Goal: Transaction & Acquisition: Purchase product/service

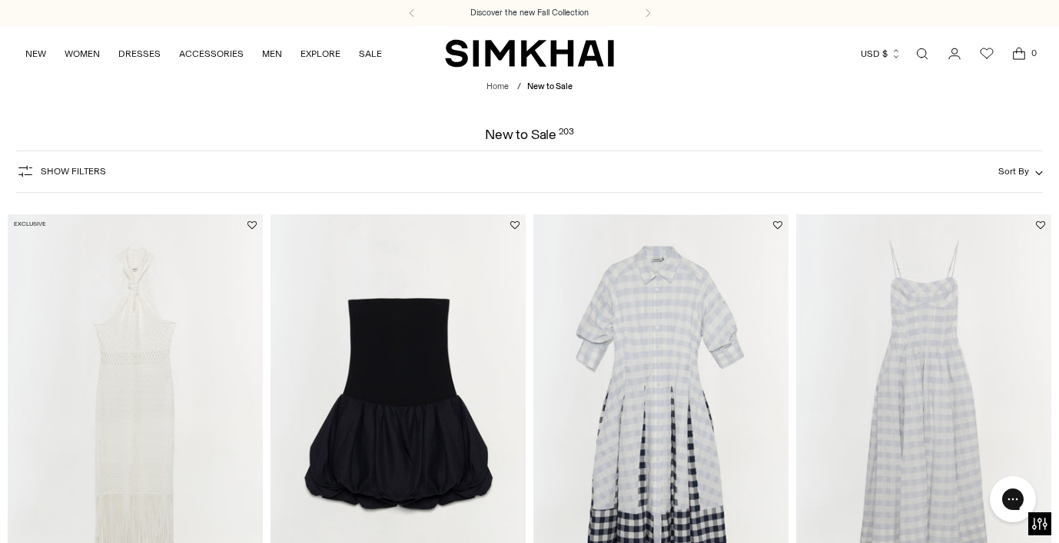
click at [96, 164] on button "Show Filters" at bounding box center [61, 171] width 90 height 25
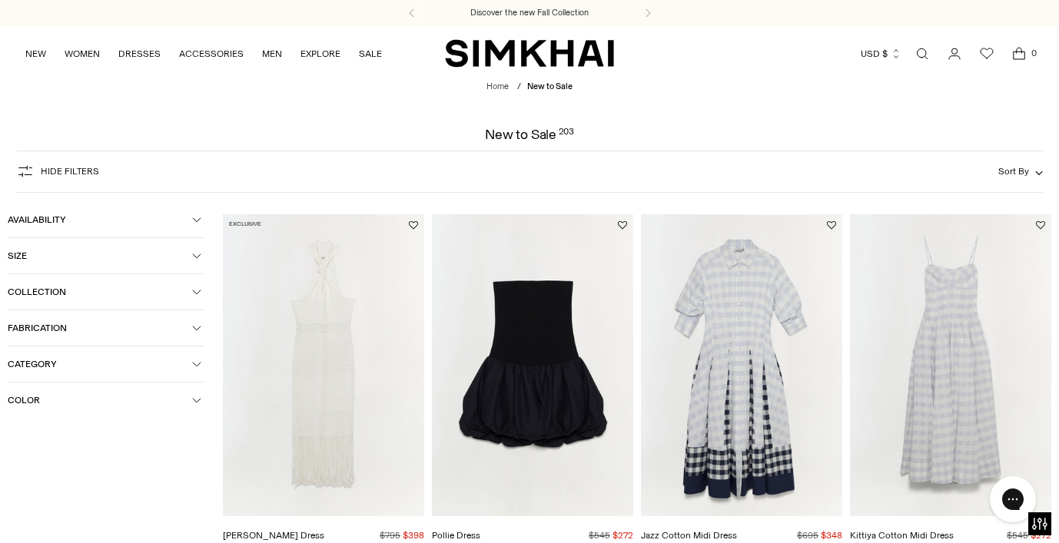
click at [45, 369] on span "Category" at bounding box center [100, 364] width 184 height 11
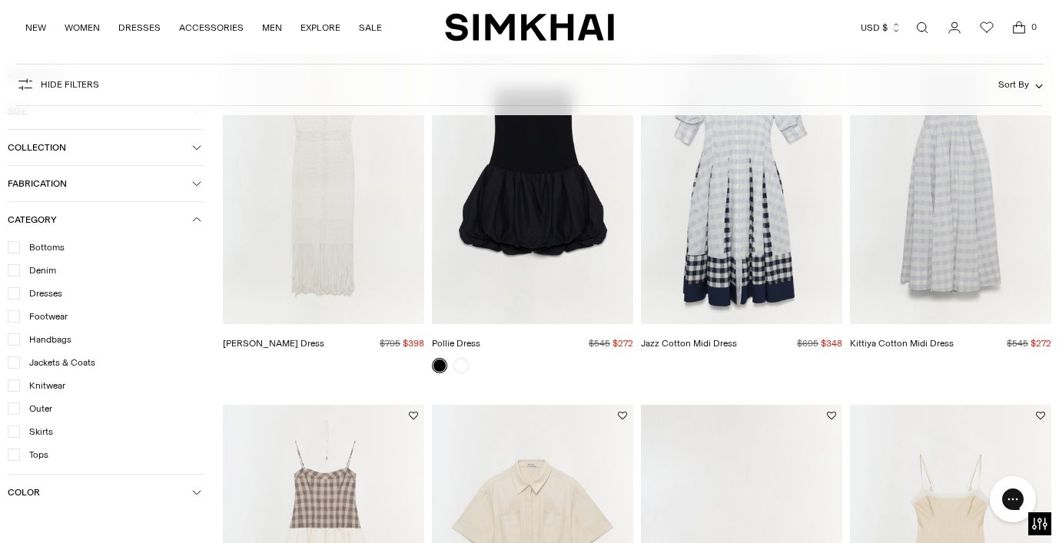
scroll to position [193, 0]
click at [13, 244] on div at bounding box center [14, 247] width 12 height 12
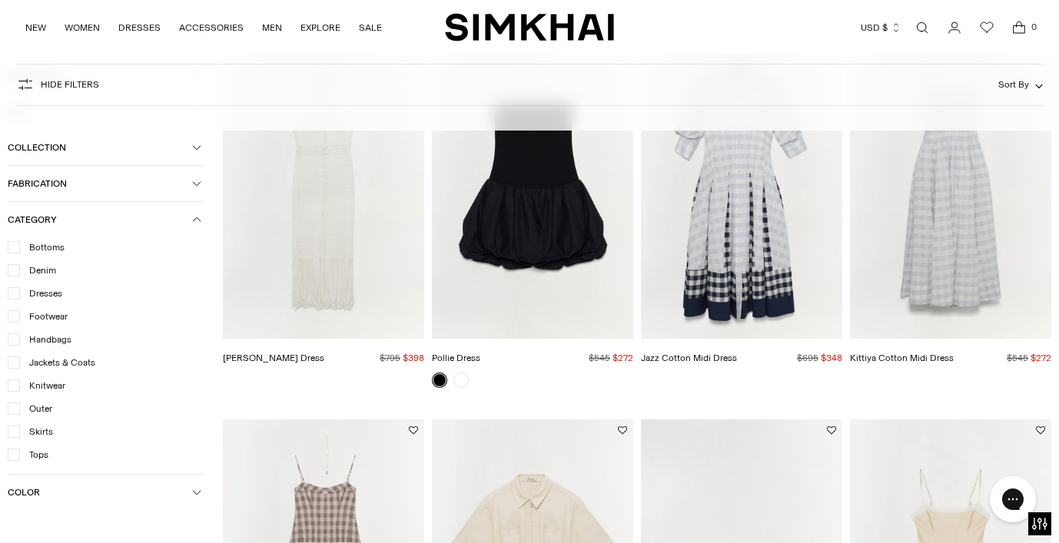
scroll to position [208, 0]
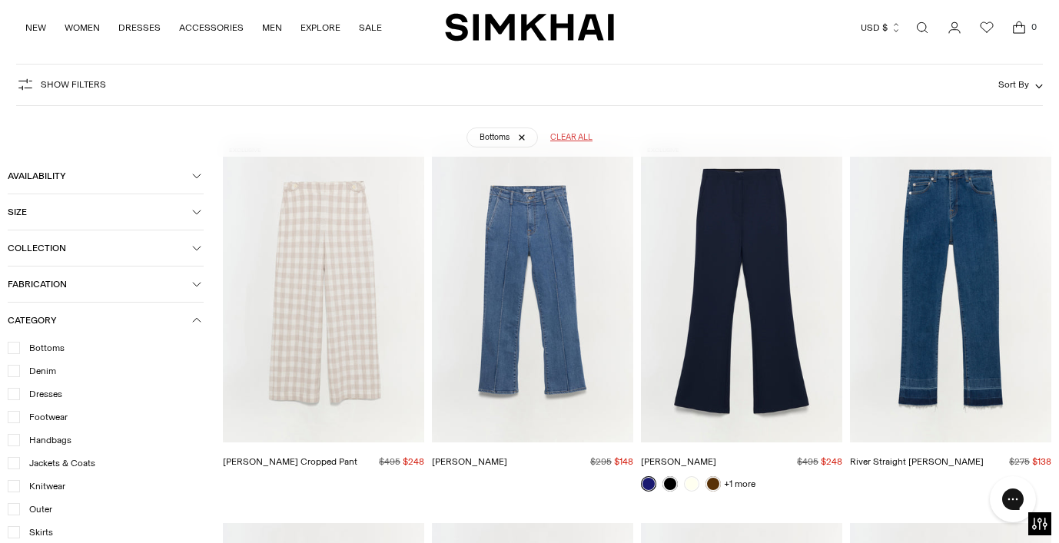
scroll to position [101, 0]
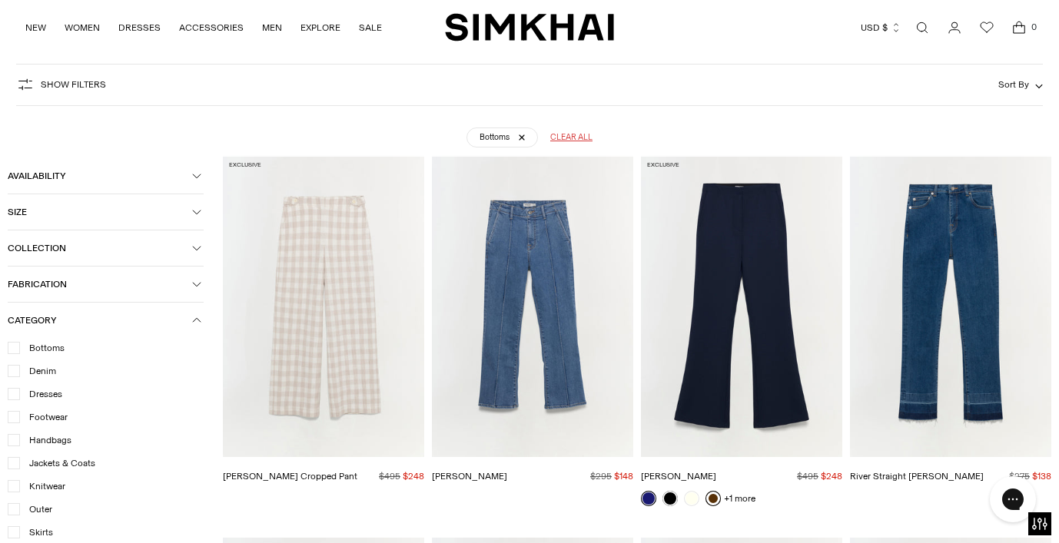
click at [713, 501] on link at bounding box center [713, 498] width 15 height 15
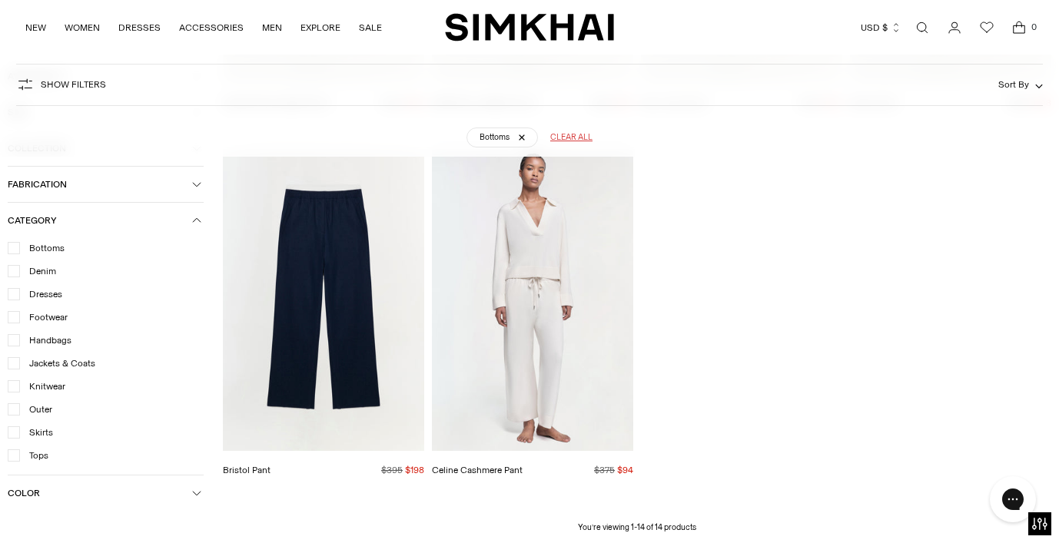
scroll to position [1239, 0]
click at [16, 250] on icon at bounding box center [14, 248] width 8 height 8
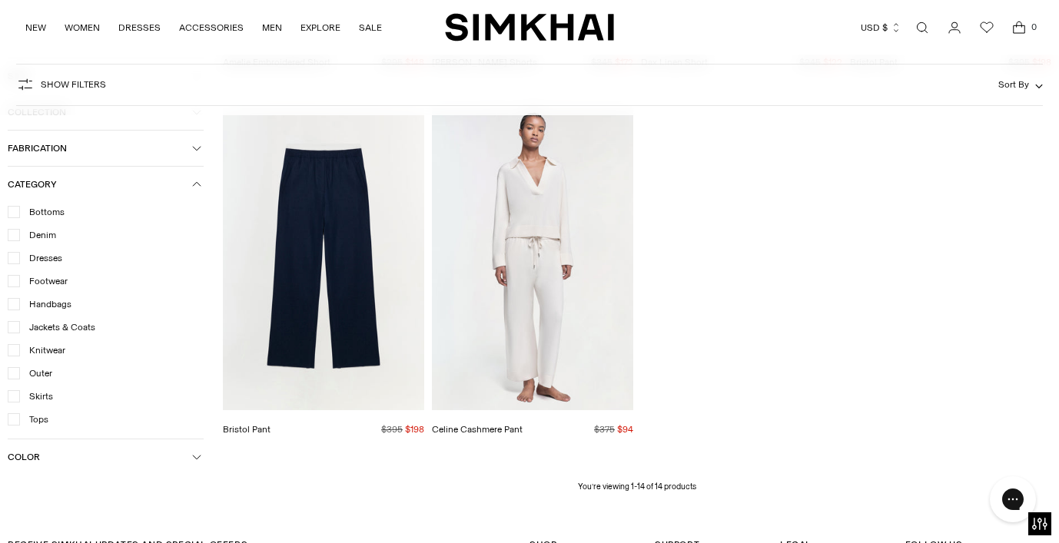
scroll to position [1197, 0]
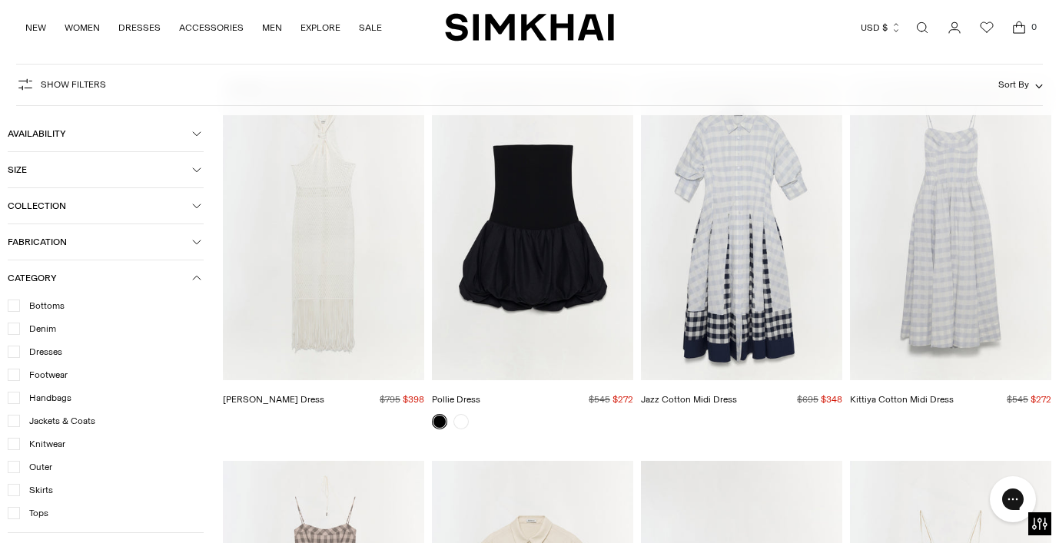
scroll to position [114, 0]
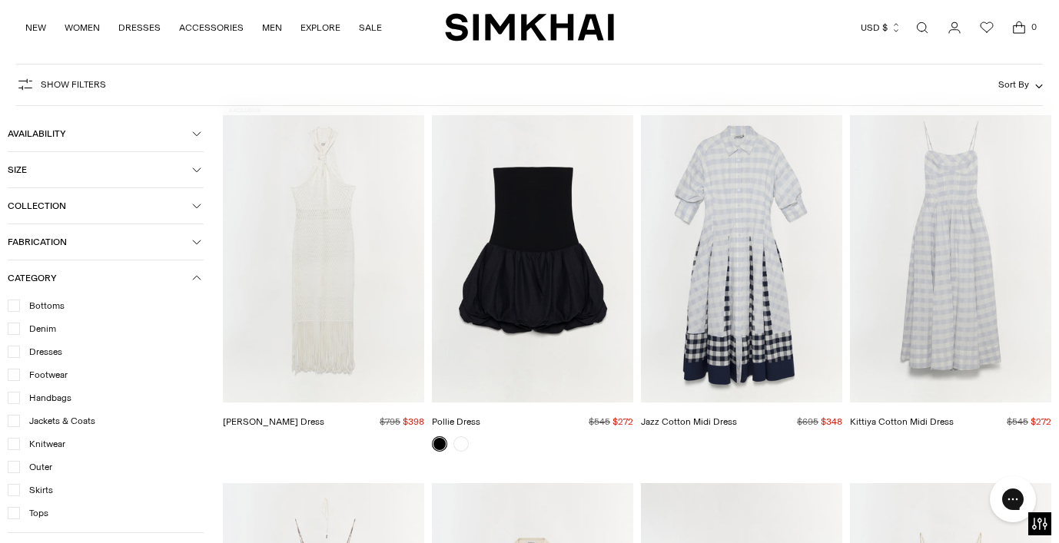
click at [15, 422] on icon at bounding box center [14, 421] width 7 height 5
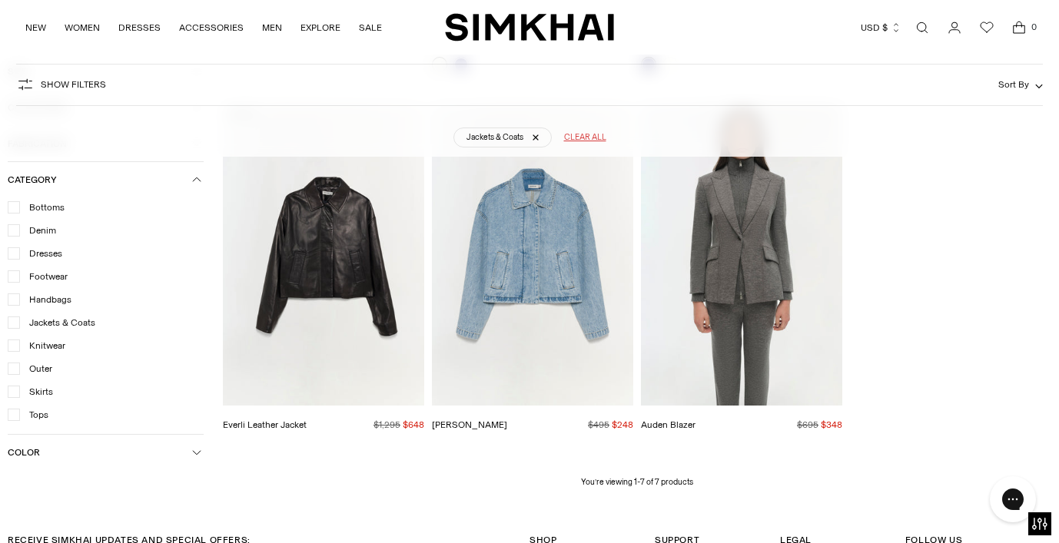
scroll to position [522, 0]
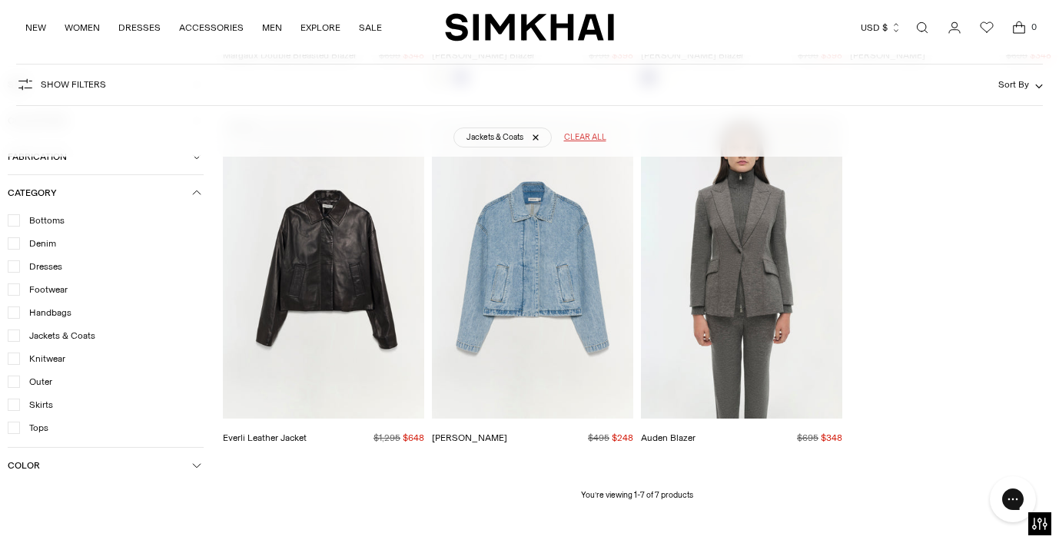
click at [13, 334] on icon at bounding box center [14, 336] width 8 height 8
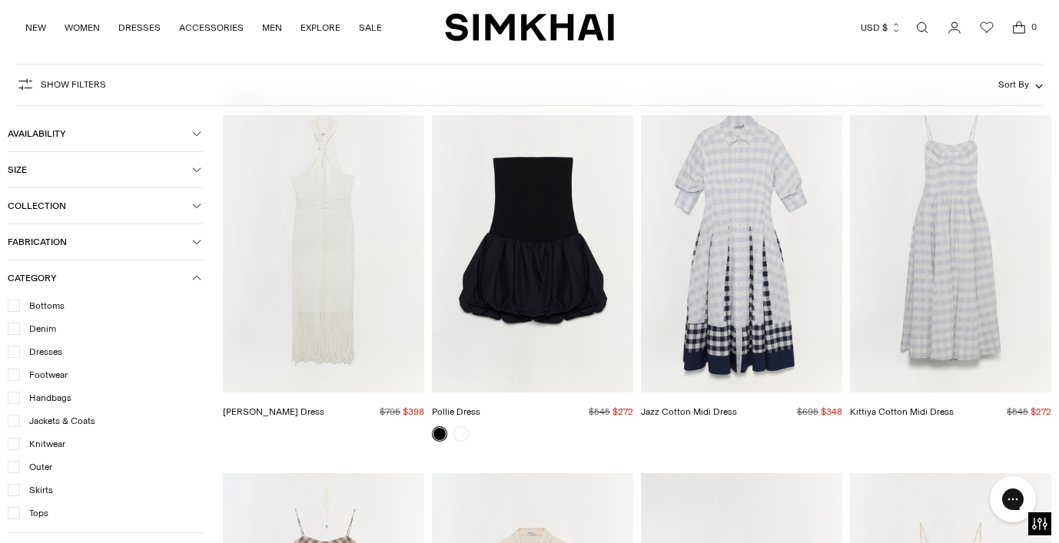
scroll to position [114, 0]
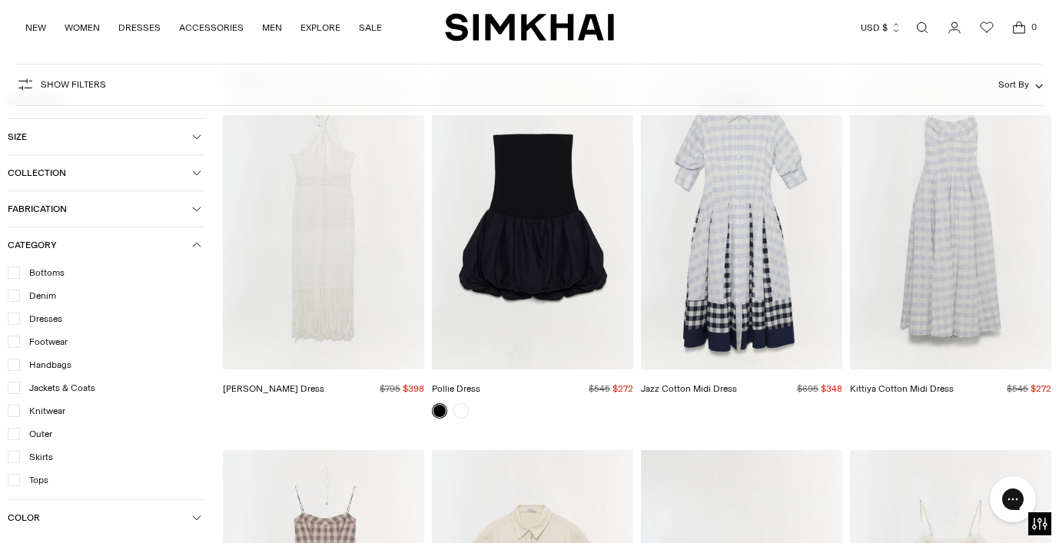
click at [13, 436] on icon at bounding box center [14, 434] width 8 height 8
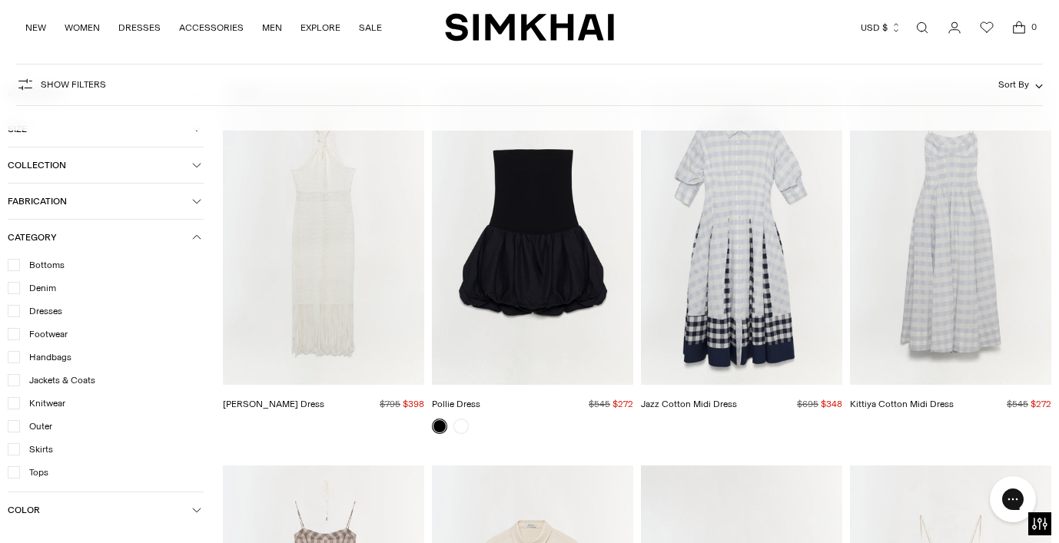
scroll to position [162, 0]
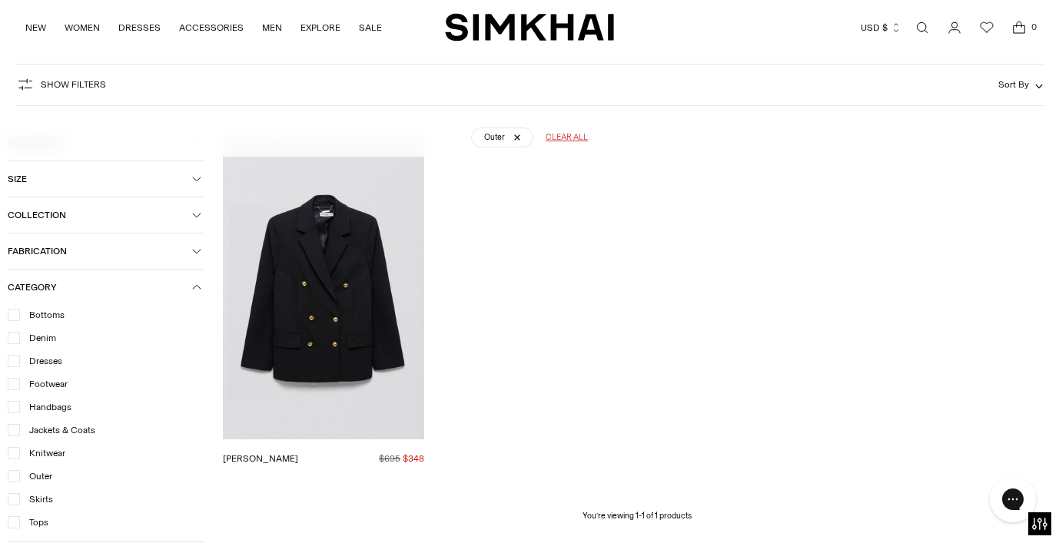
scroll to position [114, 0]
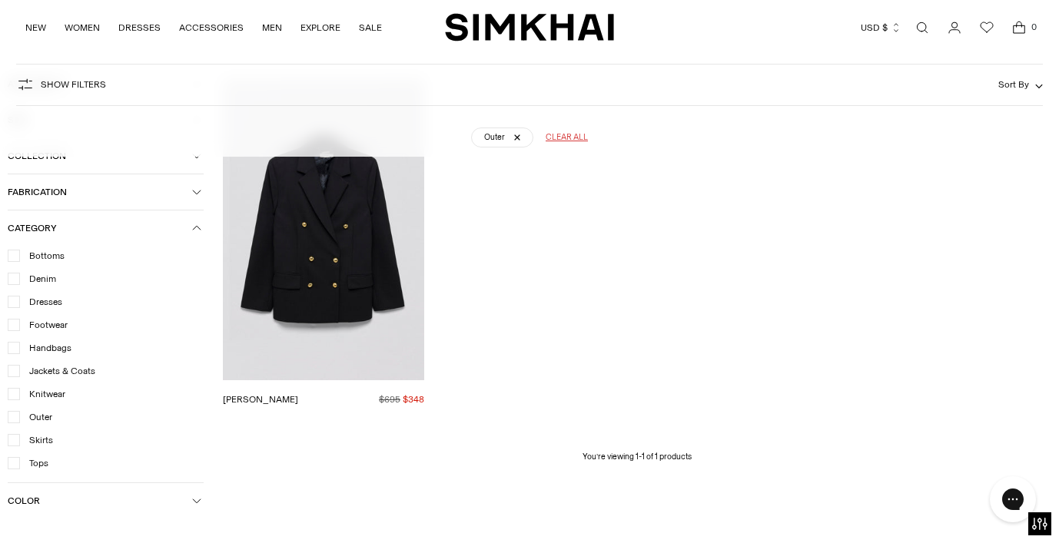
click at [13, 418] on icon at bounding box center [14, 418] width 8 height 8
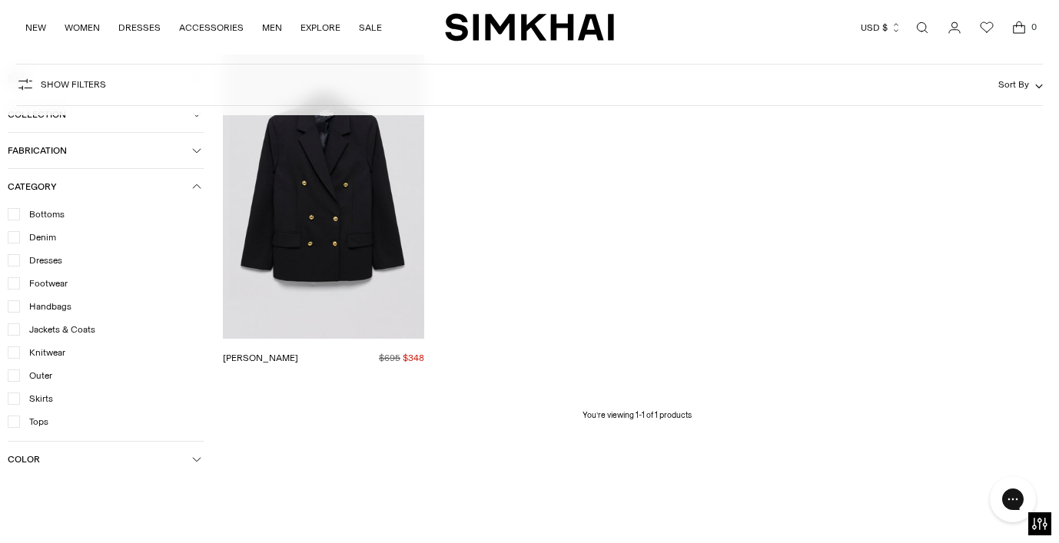
scroll to position [135, 0]
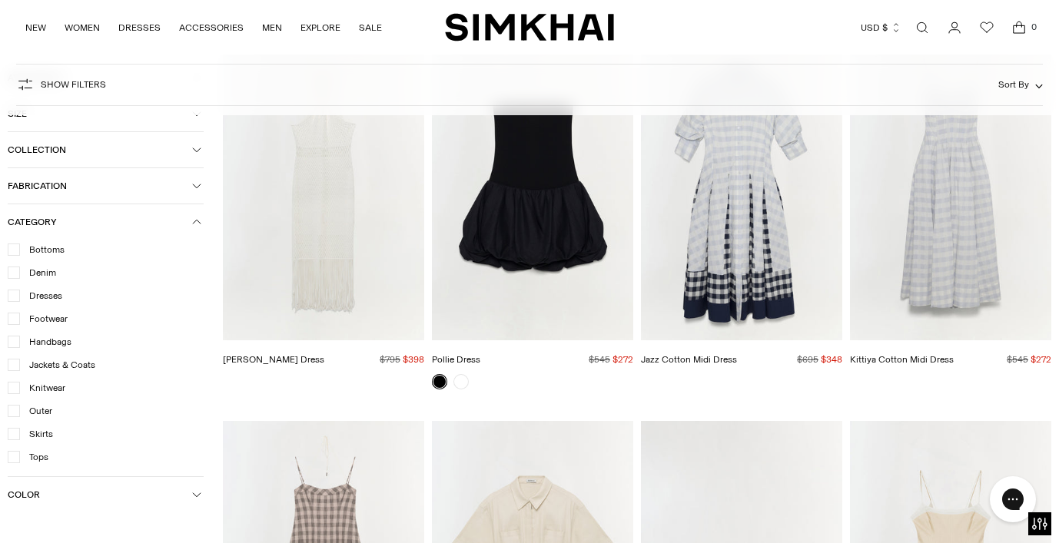
scroll to position [182, 0]
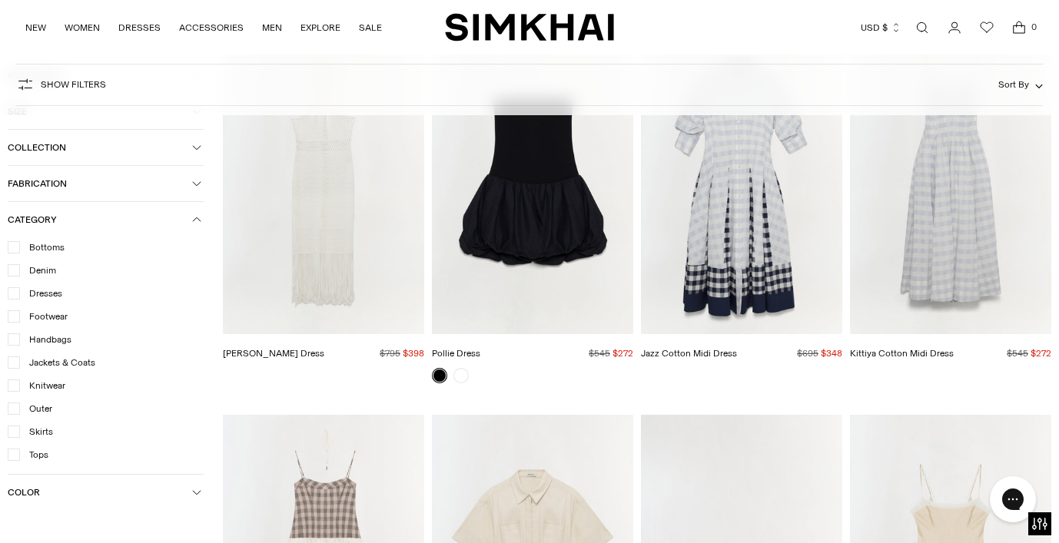
click at [14, 430] on icon at bounding box center [14, 432] width 8 height 8
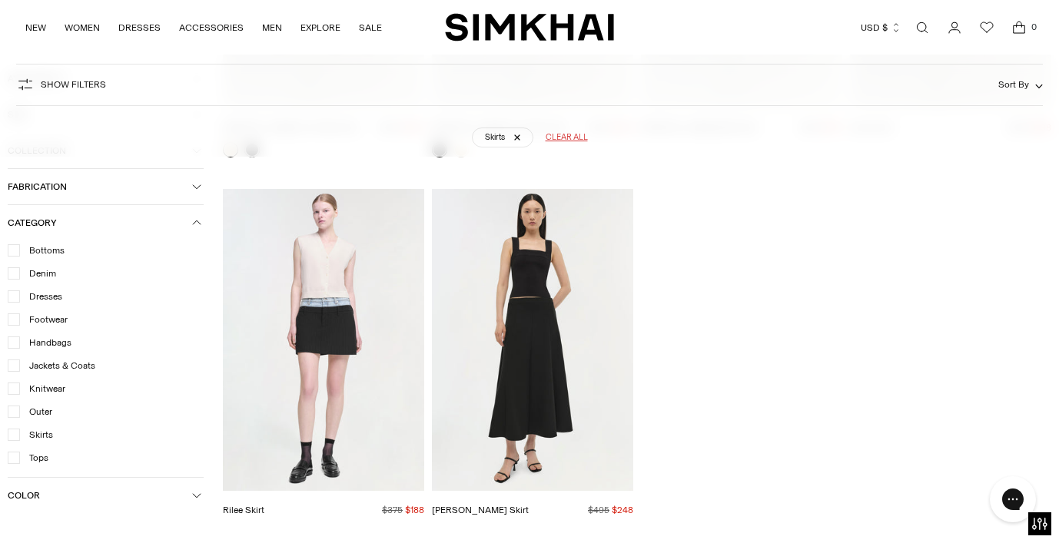
scroll to position [1579, 0]
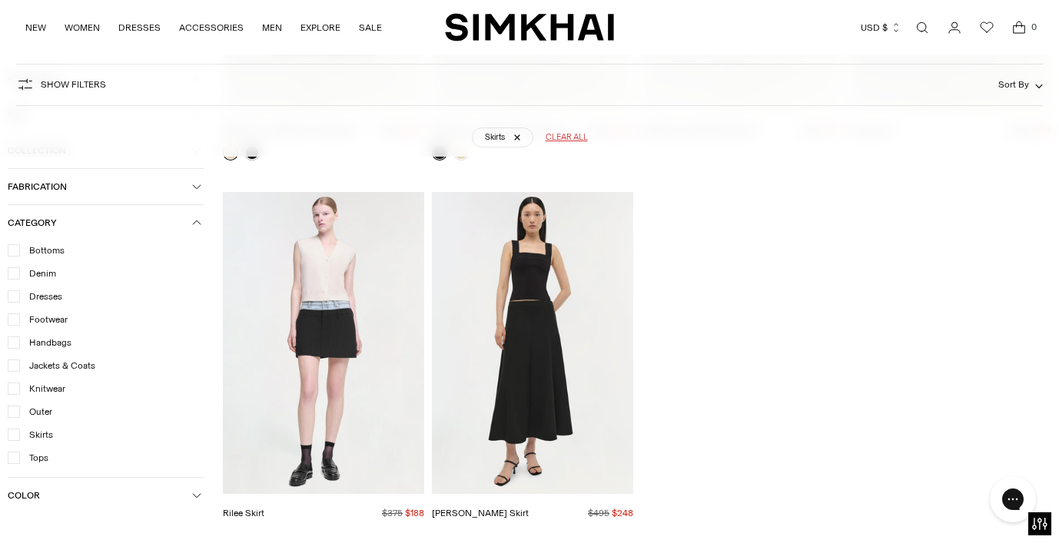
click at [12, 436] on icon at bounding box center [14, 435] width 8 height 8
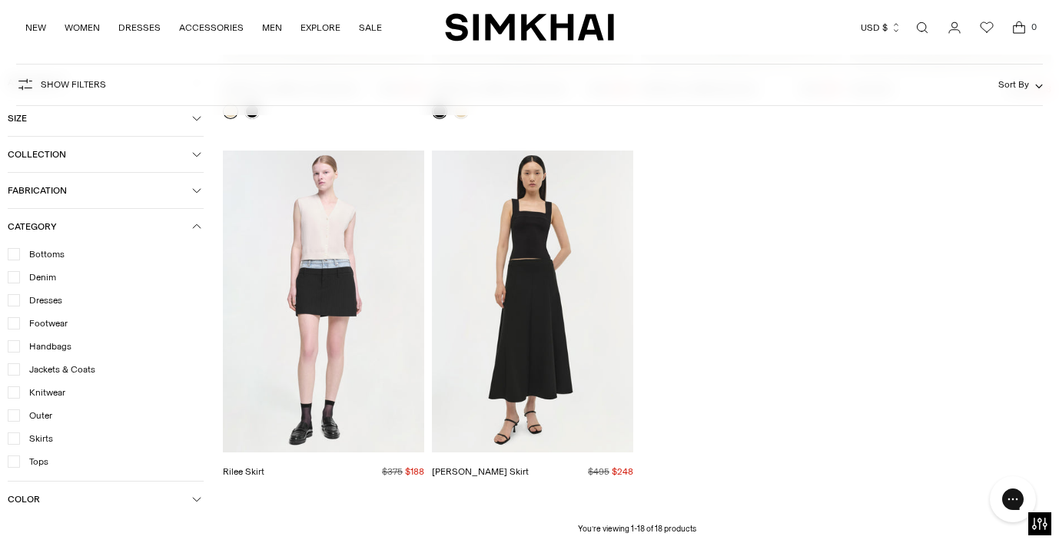
scroll to position [1537, 0]
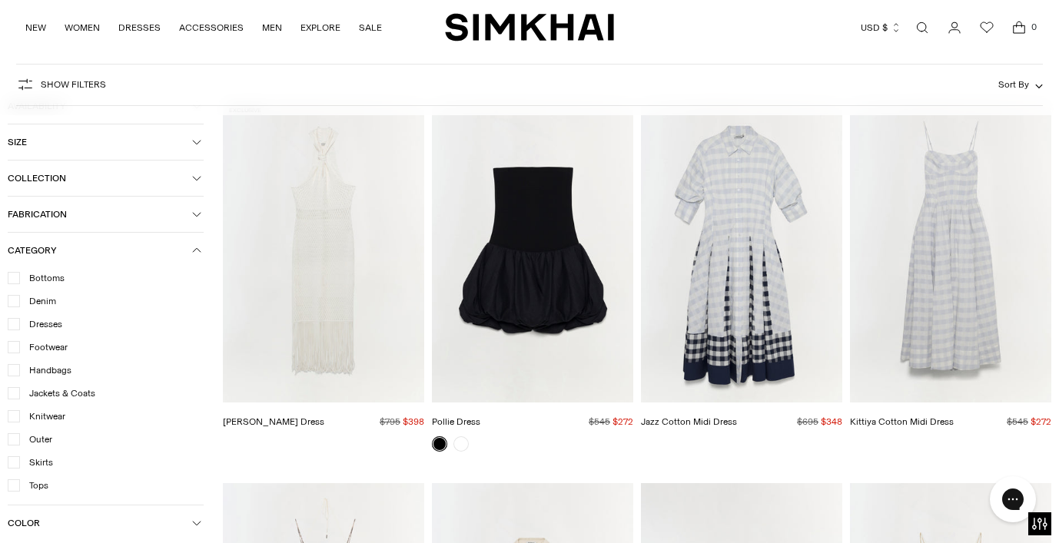
scroll to position [148, 0]
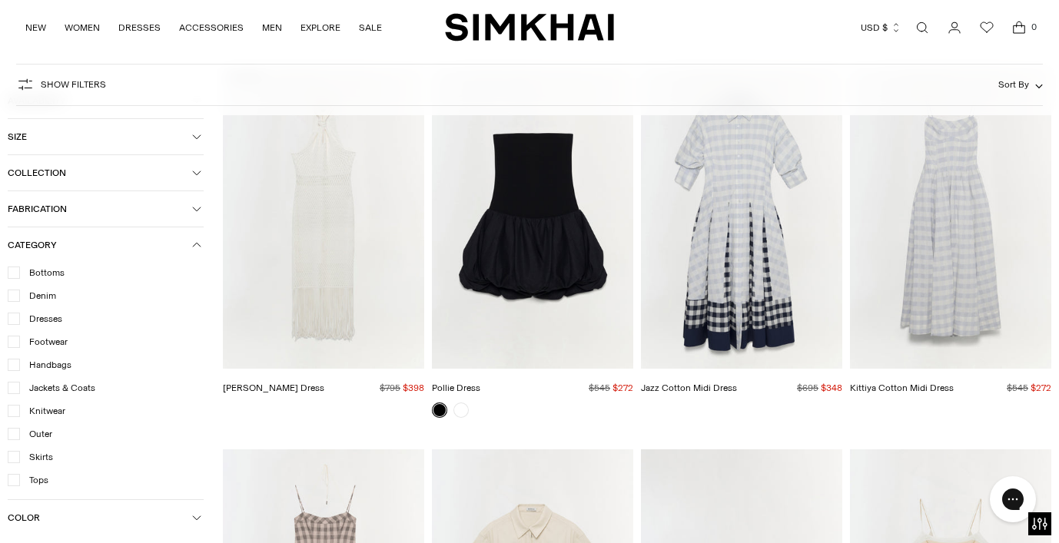
click at [15, 413] on icon at bounding box center [14, 411] width 8 height 8
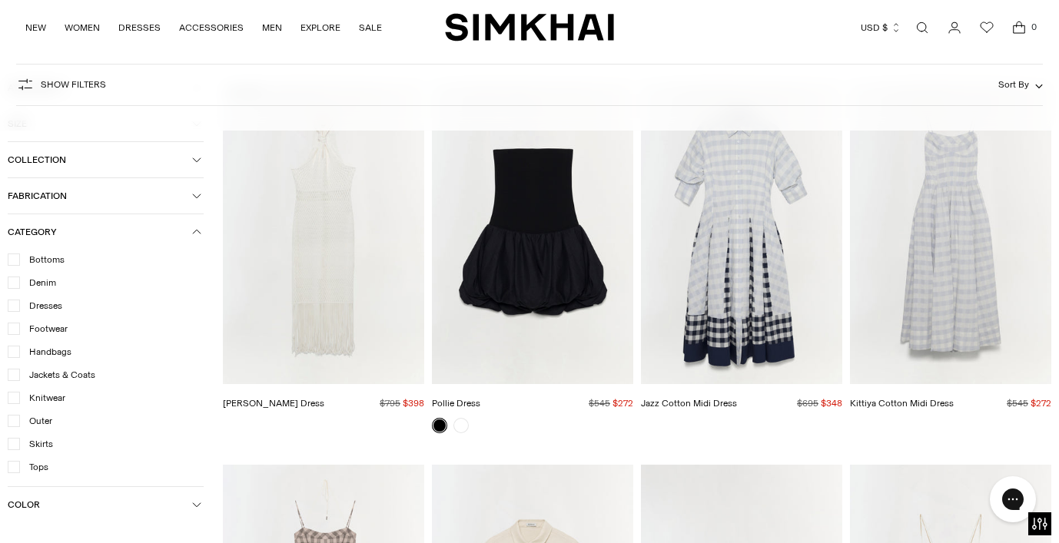
scroll to position [163, 0]
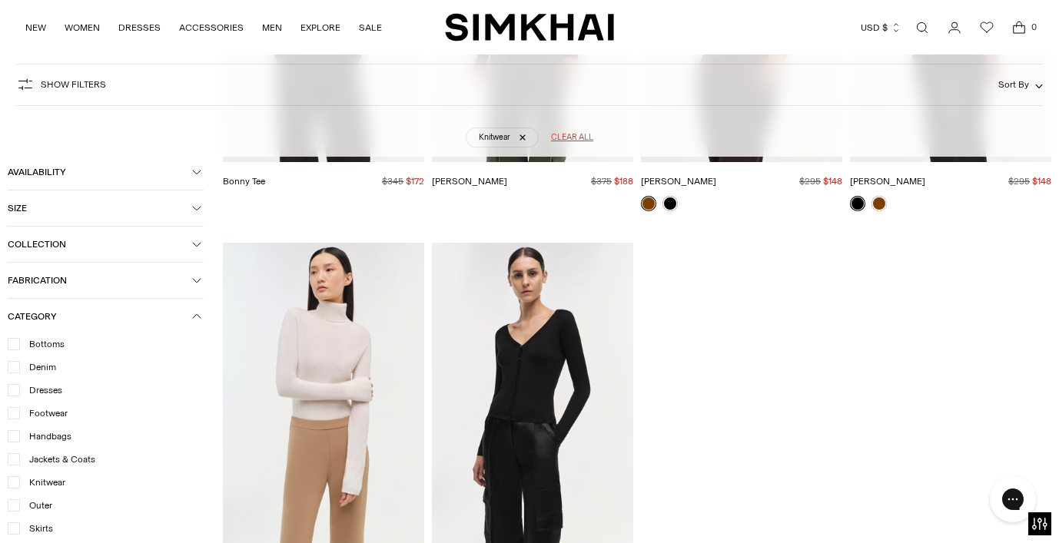
scroll to position [6238, 0]
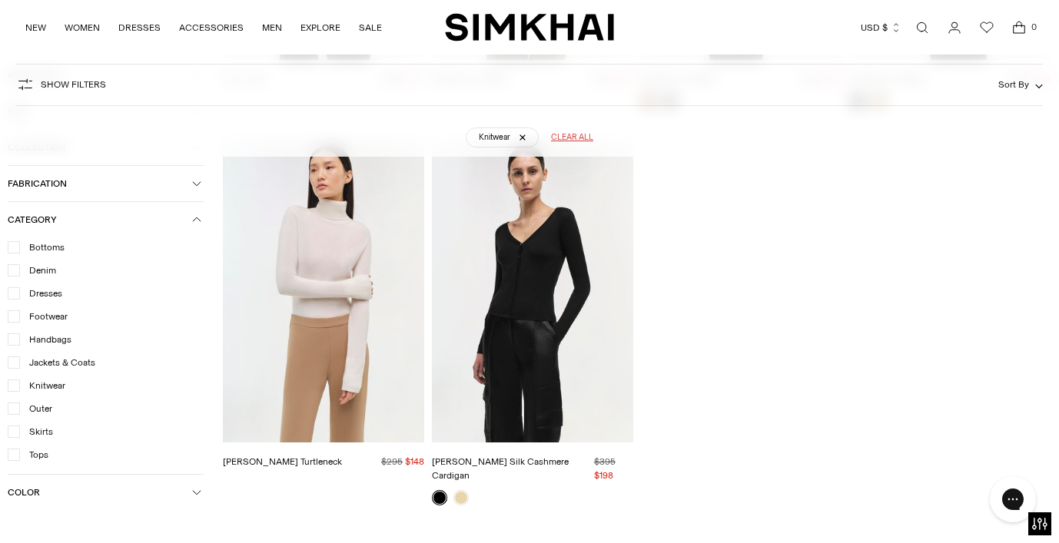
click at [13, 384] on icon at bounding box center [14, 386] width 8 height 8
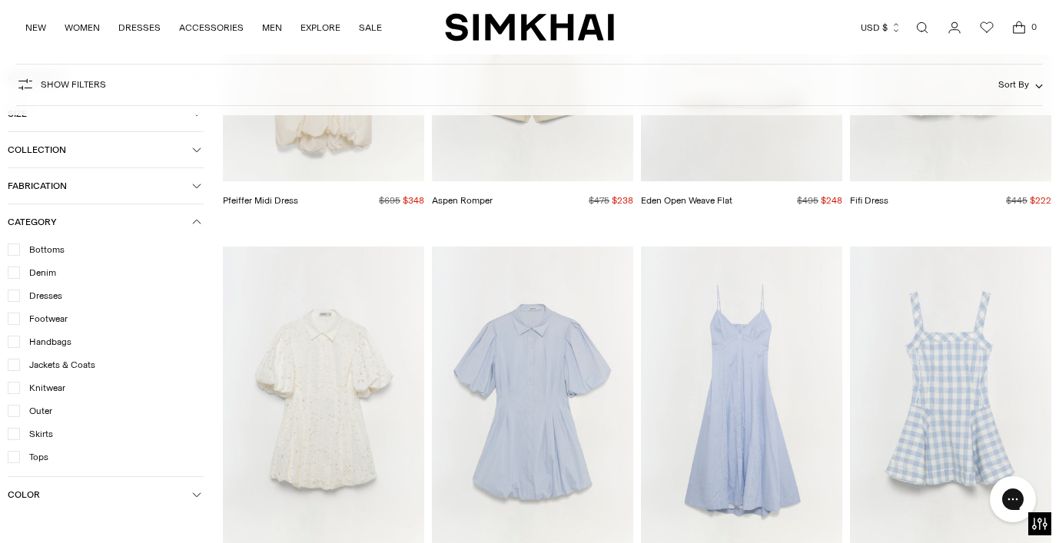
scroll to position [861, 0]
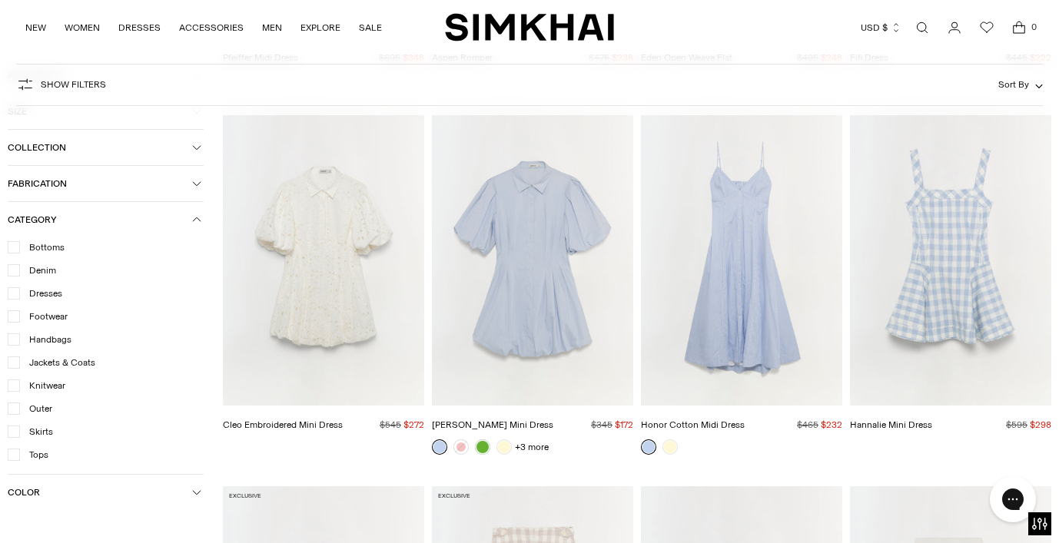
click at [16, 457] on icon at bounding box center [14, 455] width 8 height 8
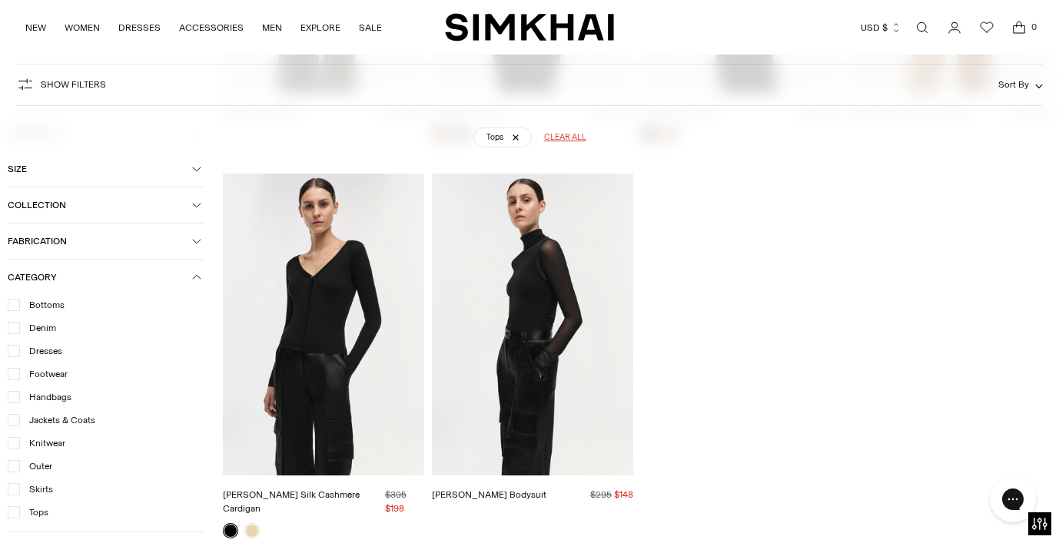
scroll to position [3514, 0]
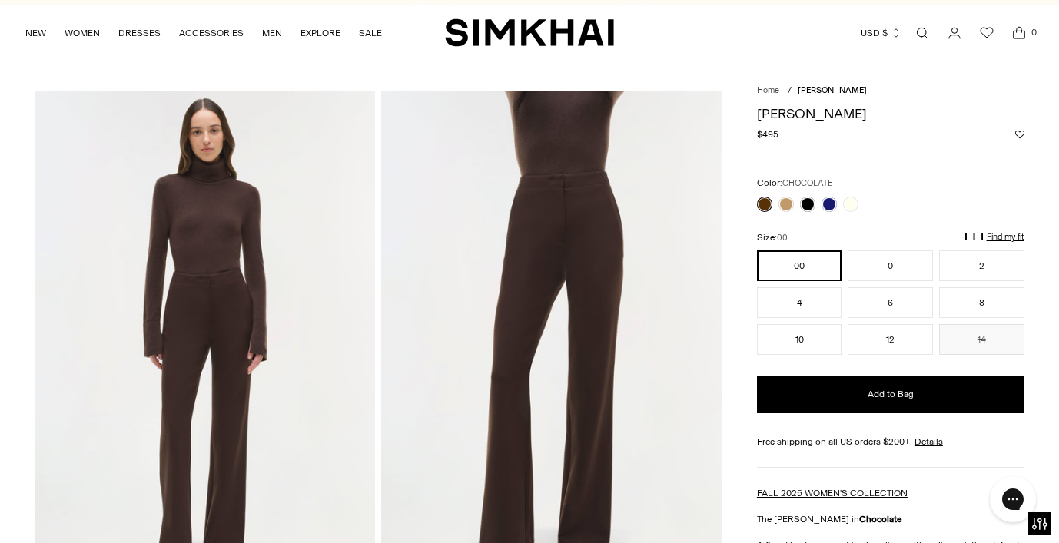
scroll to position [20, 0]
